Goal: Task Accomplishment & Management: Manage account settings

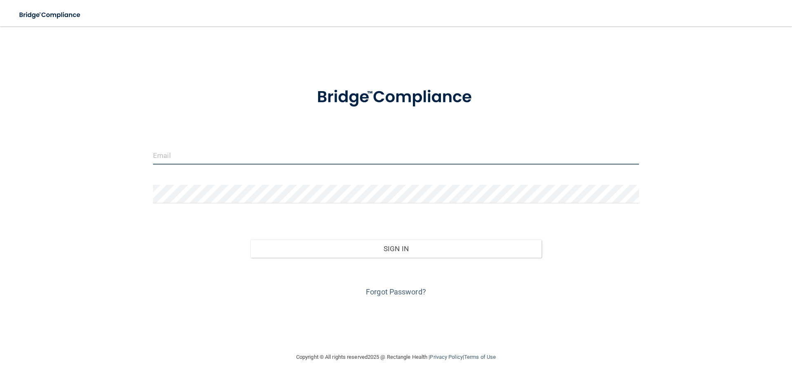
click at [204, 155] on input "email" at bounding box center [396, 155] width 486 height 19
type input "[PERSON_NAME][EMAIL_ADDRESS][DOMAIN_NAME]"
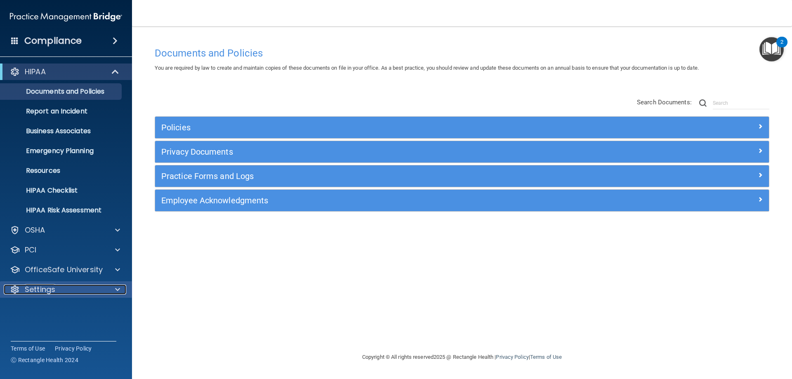
click at [40, 289] on p "Settings" at bounding box center [40, 290] width 31 height 10
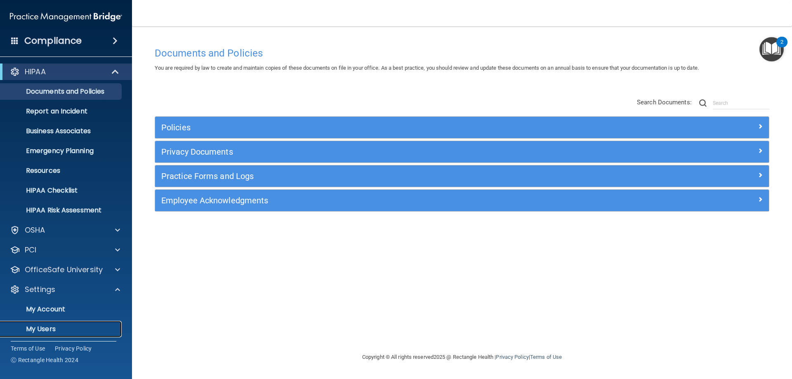
click at [45, 326] on p "My Users" at bounding box center [61, 329] width 113 height 8
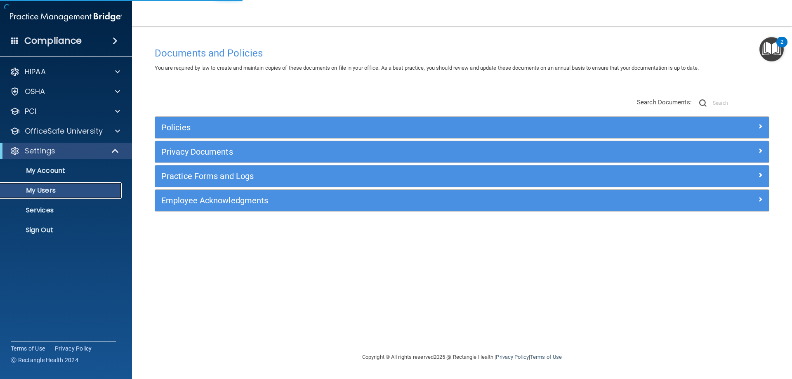
select select "20"
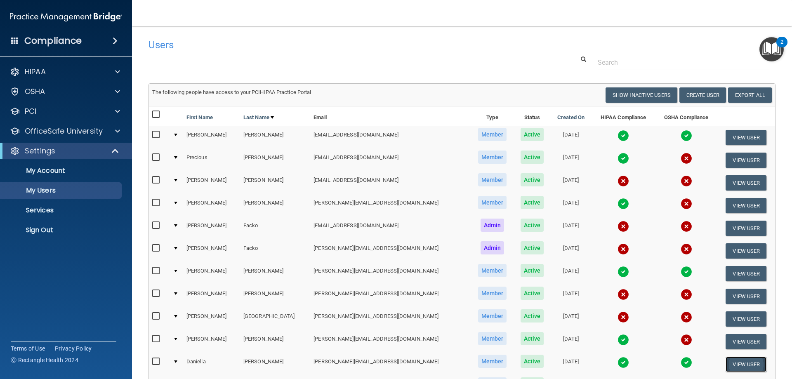
click at [739, 362] on button "View User" at bounding box center [745, 364] width 41 height 15
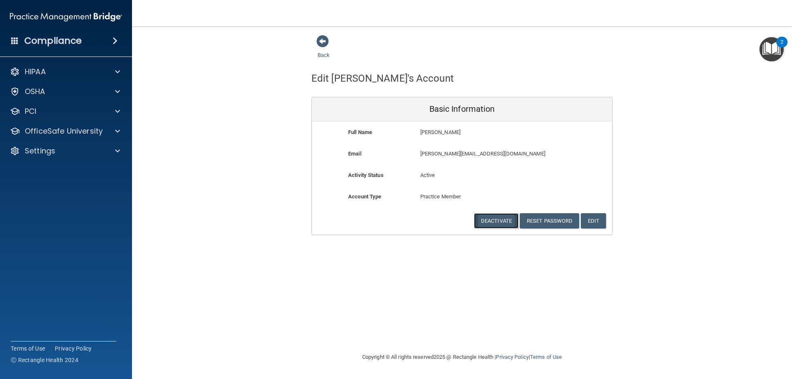
click at [496, 222] on button "Deactivate" at bounding box center [496, 220] width 45 height 15
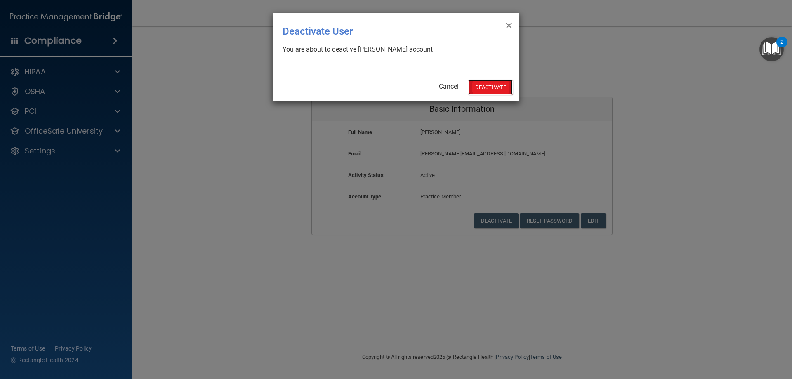
click at [479, 86] on button "Deactivate" at bounding box center [490, 87] width 45 height 15
